Goal: Task Accomplishment & Management: Manage account settings

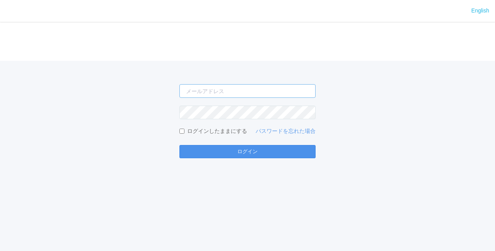
type input "[EMAIL_ADDRESS][DOMAIN_NAME]"
click at [232, 146] on button "ログイン" at bounding box center [247, 151] width 136 height 13
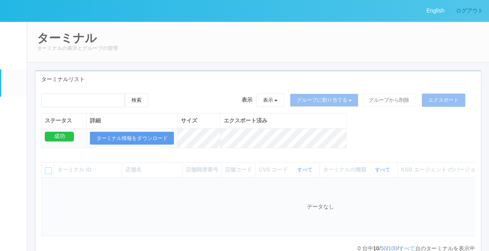
click at [485, 16] on link "ログアウト" at bounding box center [469, 10] width 39 height 21
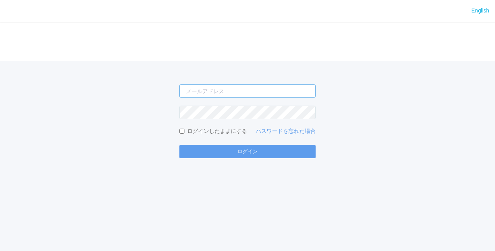
type input "[EMAIL_ADDRESS][DOMAIN_NAME]"
